Goal: Task Accomplishment & Management: Complete application form

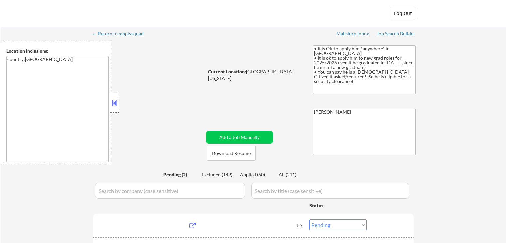
select select ""pending""
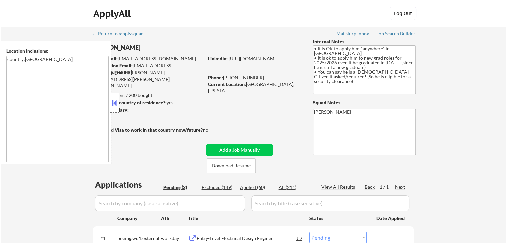
click at [113, 101] on button at bounding box center [114, 103] width 7 height 10
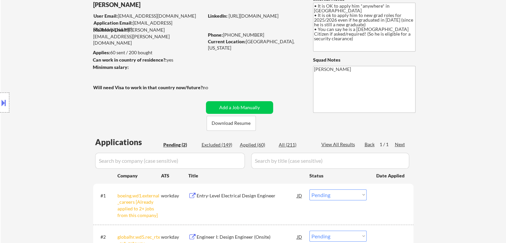
scroll to position [33, 0]
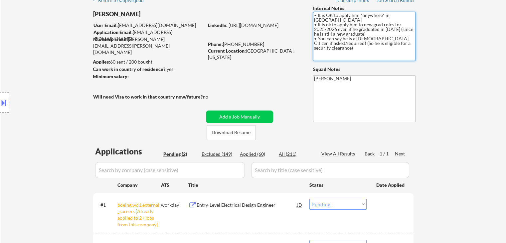
drag, startPoint x: 318, startPoint y: 34, endPoint x: 408, endPoint y: 41, distance: 89.5
click at [408, 41] on textarea "• It is OK to apply him *anywhere* in [GEOGRAPHIC_DATA] • It is ok to apply him…" at bounding box center [364, 36] width 103 height 49
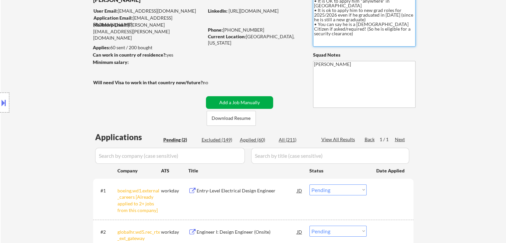
scroll to position [67, 0]
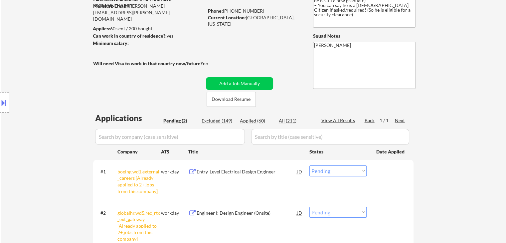
click at [1, 104] on button at bounding box center [3, 102] width 7 height 11
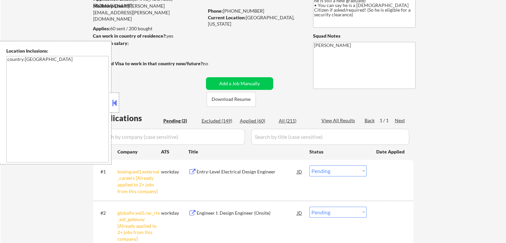
click at [118, 106] on button at bounding box center [114, 103] width 7 height 10
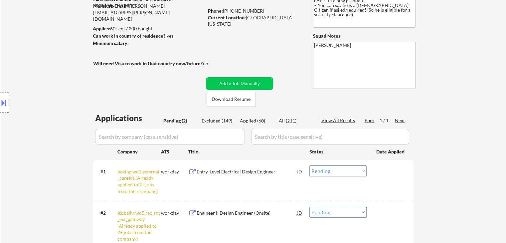
scroll to position [0, 0]
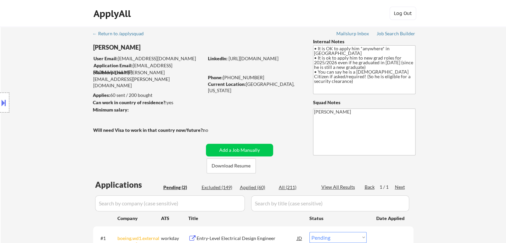
click at [51, 76] on div "Location Inclusions: country:[GEOGRAPHIC_DATA]" at bounding box center [59, 103] width 119 height 124
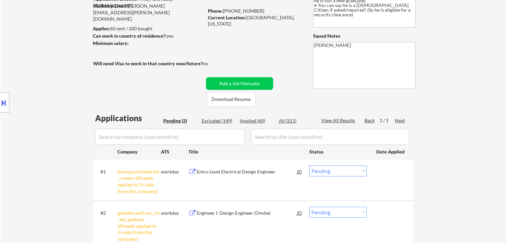
click at [253, 53] on div "← Return to /applysquad Mailslurp Inbox Job Search Builder [PERSON_NAME] User E…" at bounding box center [254, 116] width 332 height 312
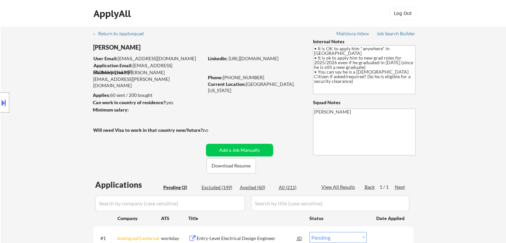
select select ""pending""
click at [40, 103] on div "Location Inclusions: country:[GEOGRAPHIC_DATA]" at bounding box center [59, 103] width 119 height 124
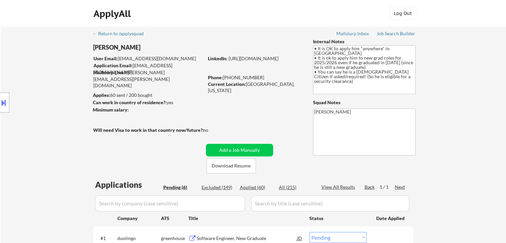
select select ""pending""
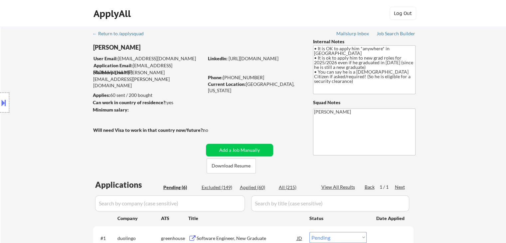
select select ""pending""
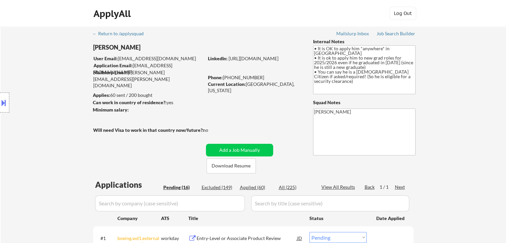
select select ""pending""
select select ""PLACEHOLDER_1427118222253""
select select ""pending""
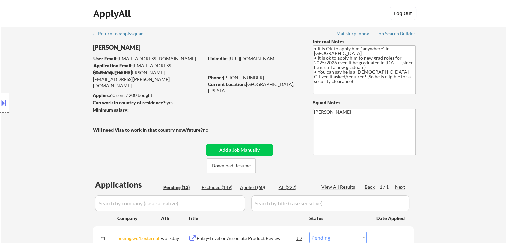
select select ""pending""
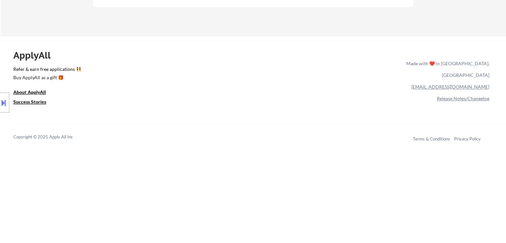
scroll to position [533, 0]
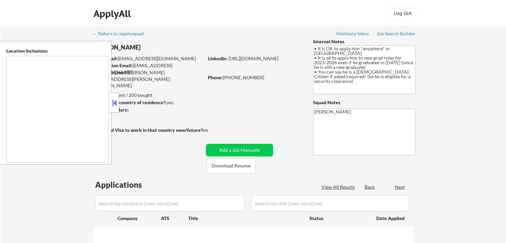
scroll to position [559, 0]
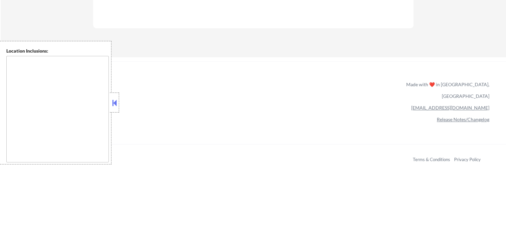
select select ""pending""
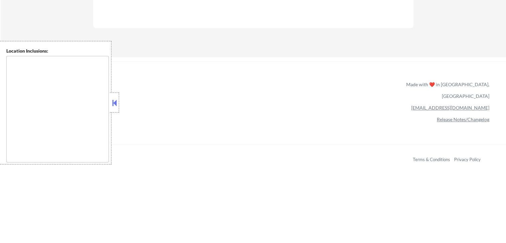
select select ""pending""
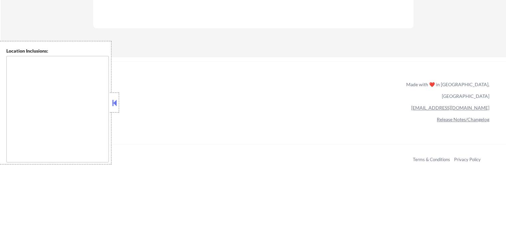
select select ""pending""
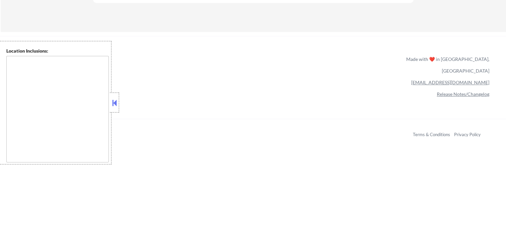
scroll to position [533, 0]
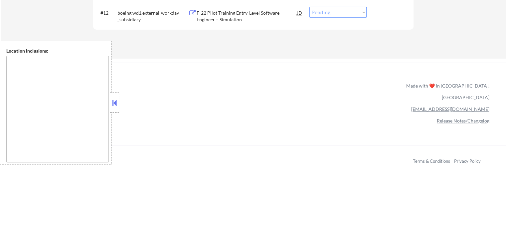
type textarea "country:[GEOGRAPHIC_DATA]"
click at [114, 108] on div at bounding box center [114, 103] width 9 height 20
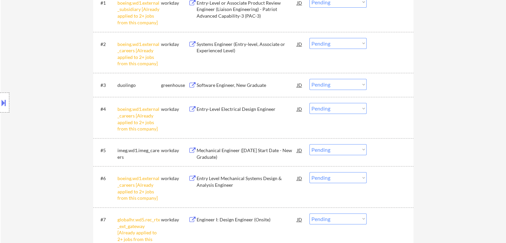
scroll to position [300, 0]
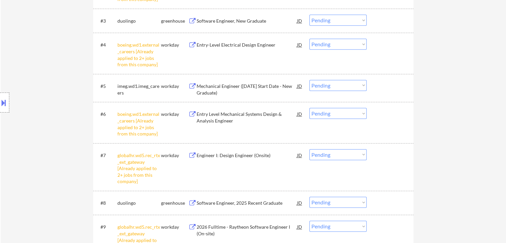
click at [235, 22] on div "Software Engineer, New Graduate" at bounding box center [247, 21] width 101 height 7
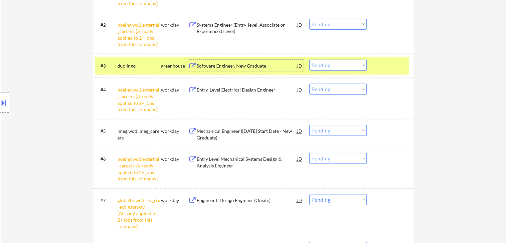
scroll to position [233, 0]
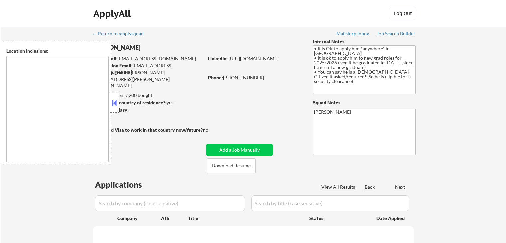
scroll to position [260, 0]
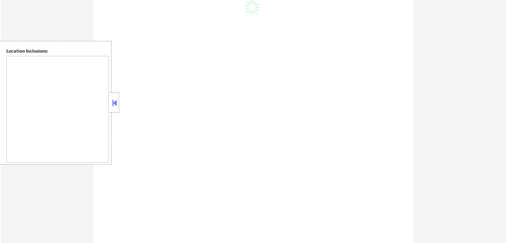
select select ""pending""
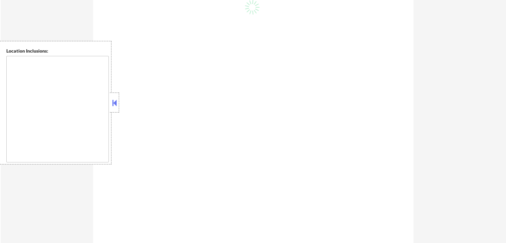
select select ""pending""
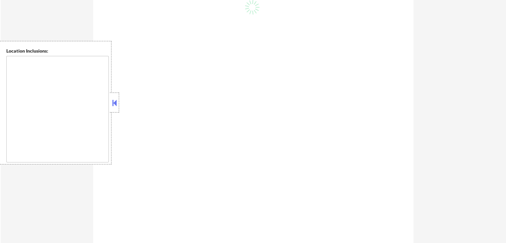
select select ""pending""
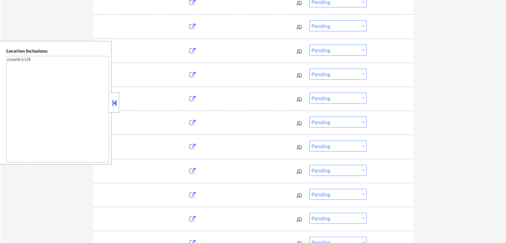
type textarea "country:[GEOGRAPHIC_DATA]"
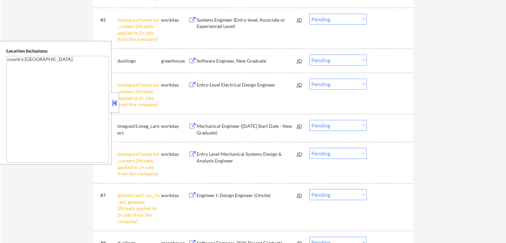
click at [119, 106] on div "boeing.wd1.external_careers [Already applied to 2+ jobs from this company]" at bounding box center [140, 95] width 44 height 26
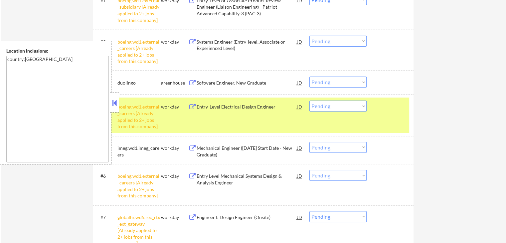
scroll to position [226, 0]
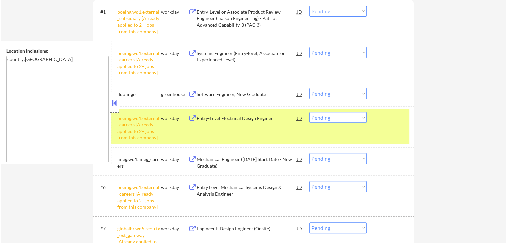
click at [113, 106] on button at bounding box center [114, 103] width 7 height 10
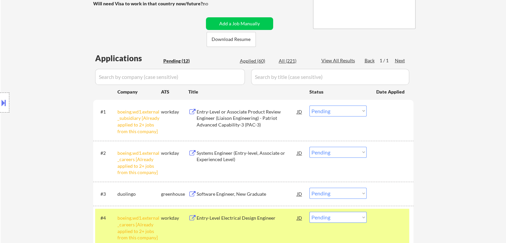
click at [72, 91] on div "Location Inclusions: country:[GEOGRAPHIC_DATA]" at bounding box center [59, 103] width 119 height 124
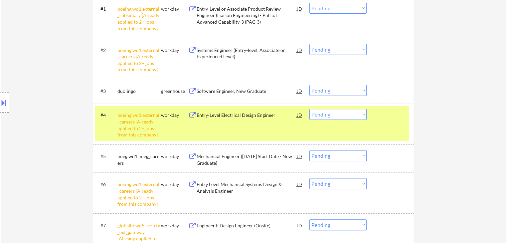
scroll to position [193, 0]
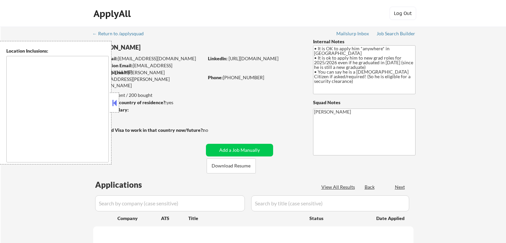
scroll to position [220, 0]
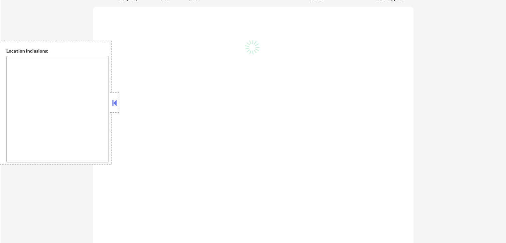
select select ""pending""
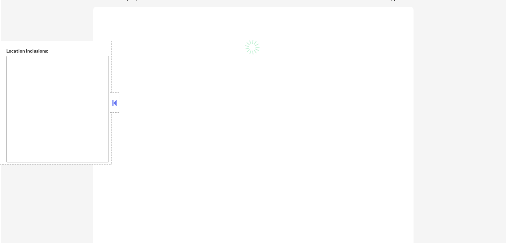
select select ""pending""
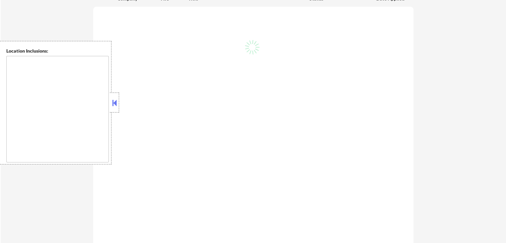
select select ""pending""
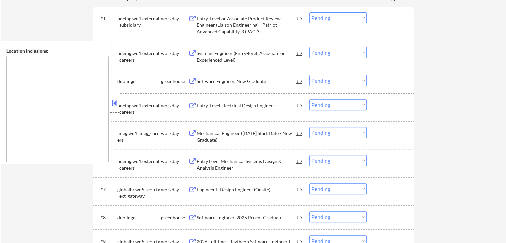
click at [49, 78] on textarea at bounding box center [57, 109] width 103 height 107
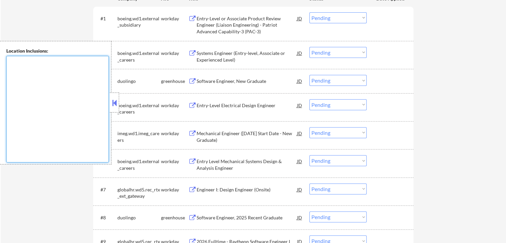
click at [116, 104] on button at bounding box center [114, 103] width 7 height 10
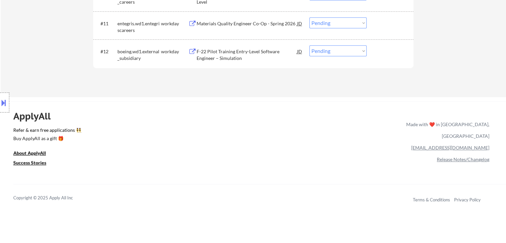
scroll to position [593, 0]
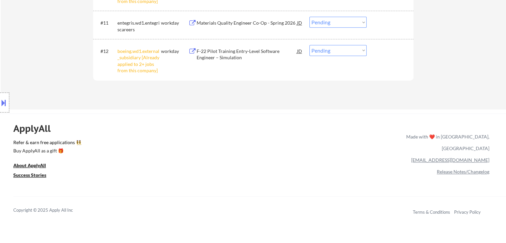
click at [48, 74] on div "Location Inclusions: country:[GEOGRAPHIC_DATA]" at bounding box center [59, 103] width 119 height 124
click at [46, 73] on div "Location Inclusions: country:[GEOGRAPHIC_DATA]" at bounding box center [59, 103] width 119 height 124
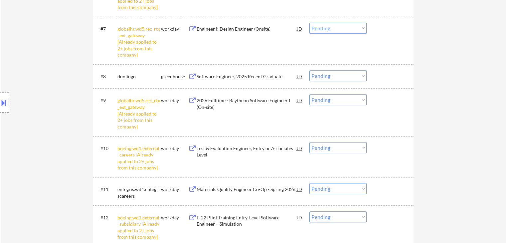
click at [33, 73] on div "Location Inclusions: country:[GEOGRAPHIC_DATA]" at bounding box center [59, 103] width 119 height 124
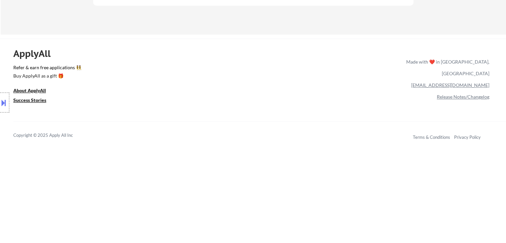
scroll to position [601, 0]
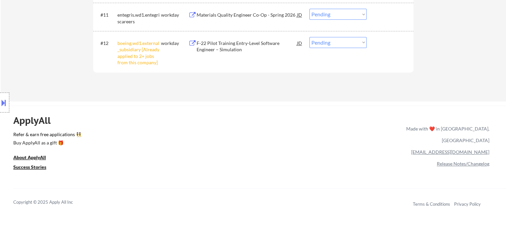
click at [19, 46] on div "Location Inclusions: country:[GEOGRAPHIC_DATA]" at bounding box center [59, 103] width 119 height 124
